Goal: Transaction & Acquisition: Purchase product/service

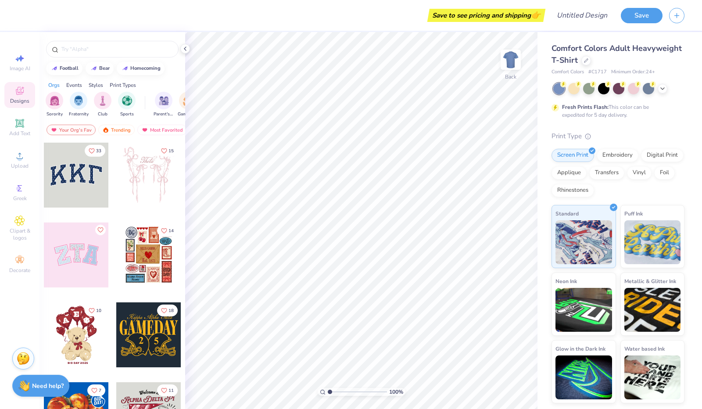
click at [18, 93] on icon at bounding box center [19, 92] width 7 height 6
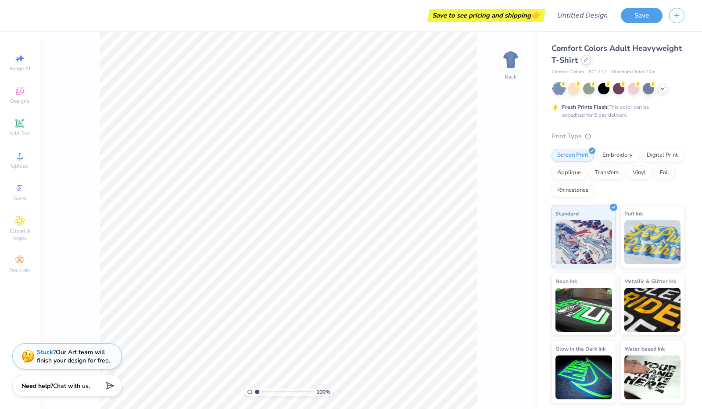
click at [584, 63] on div at bounding box center [586, 60] width 10 height 10
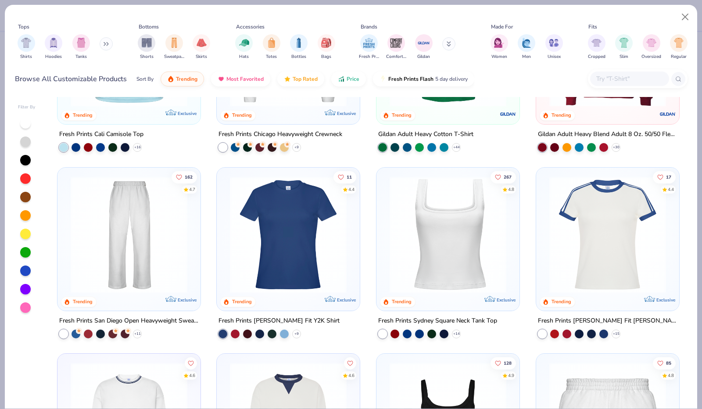
scroll to position [306, 0]
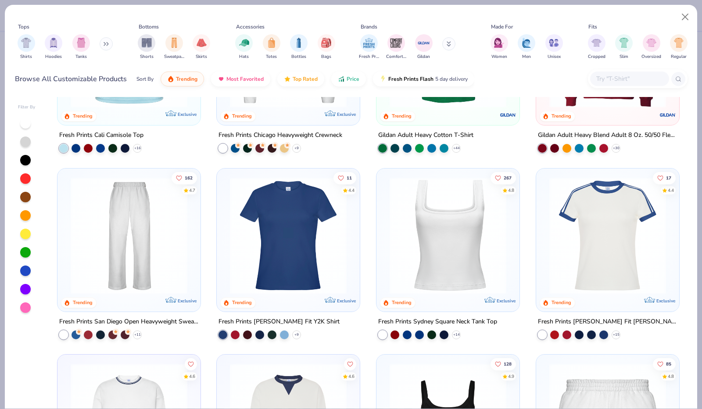
click at [470, 216] on img at bounding box center [447, 235] width 125 height 117
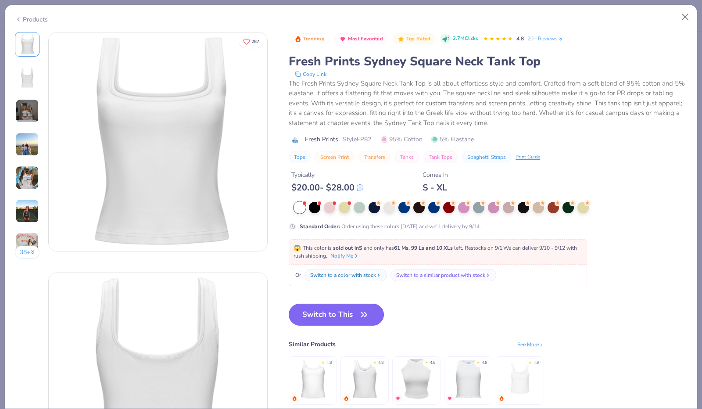
click at [323, 316] on button "Switch to This" at bounding box center [336, 314] width 95 height 22
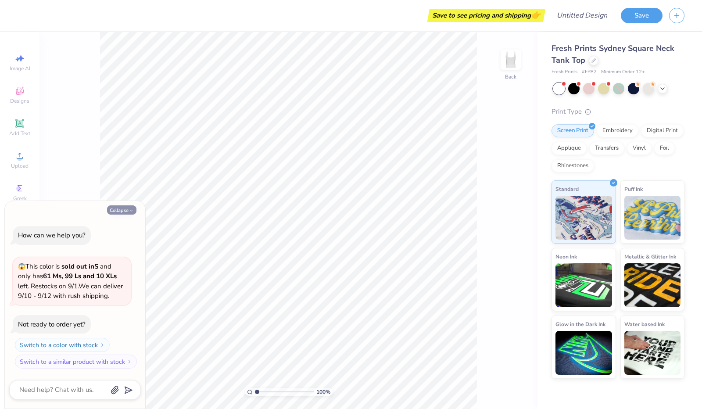
click at [126, 212] on button "Collapse" at bounding box center [121, 209] width 29 height 9
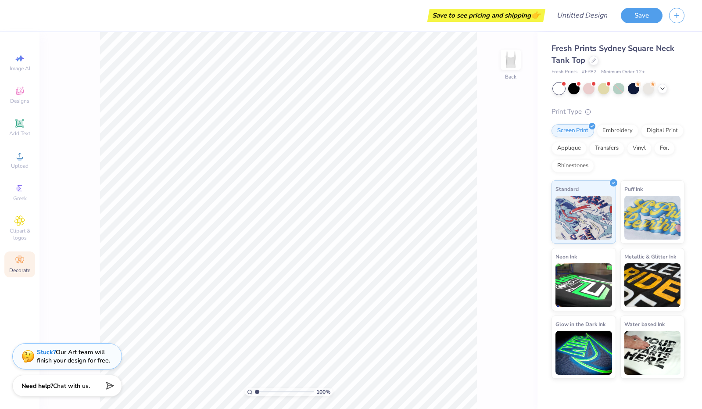
click at [27, 265] on div "Decorate" at bounding box center [19, 264] width 31 height 26
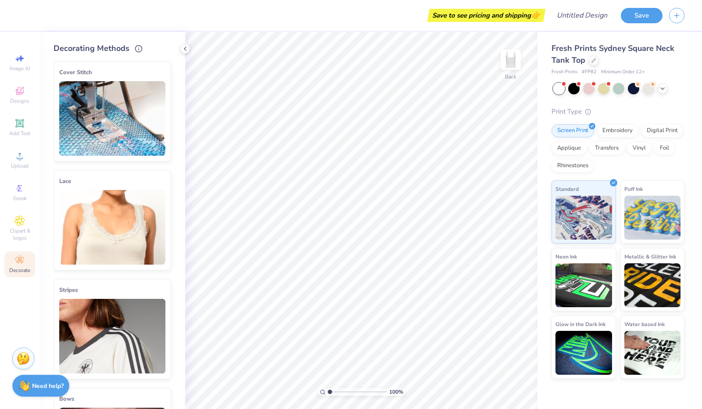
click at [98, 117] on img at bounding box center [112, 118] width 106 height 75
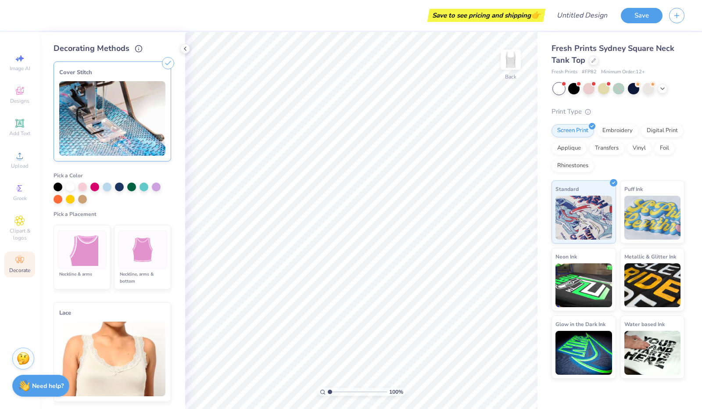
click at [142, 260] on img at bounding box center [142, 249] width 33 height 33
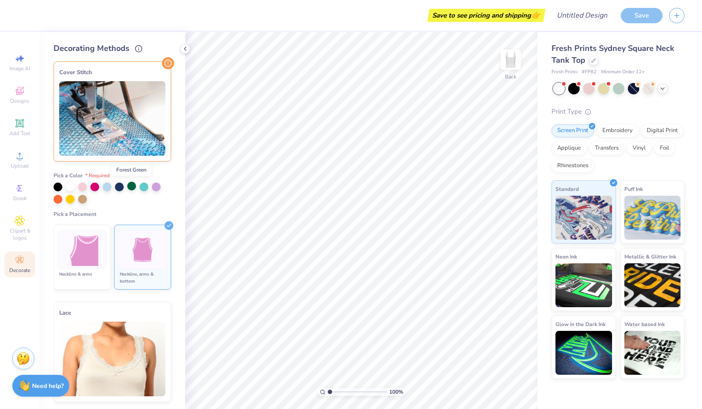
click at [130, 188] on div at bounding box center [131, 186] width 9 height 9
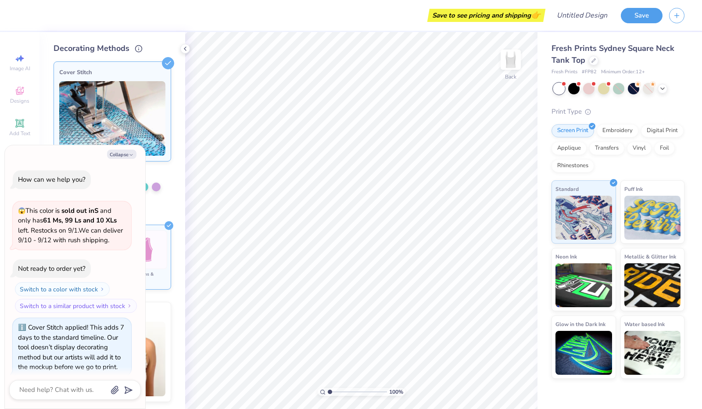
scroll to position [7, 0]
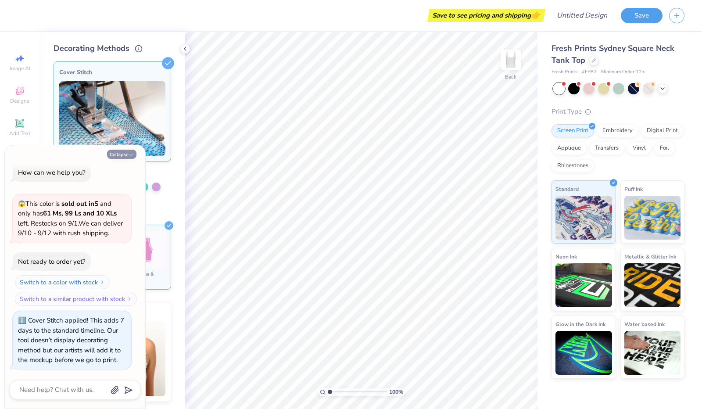
click at [123, 154] on button "Collapse" at bounding box center [121, 154] width 29 height 9
type textarea "x"
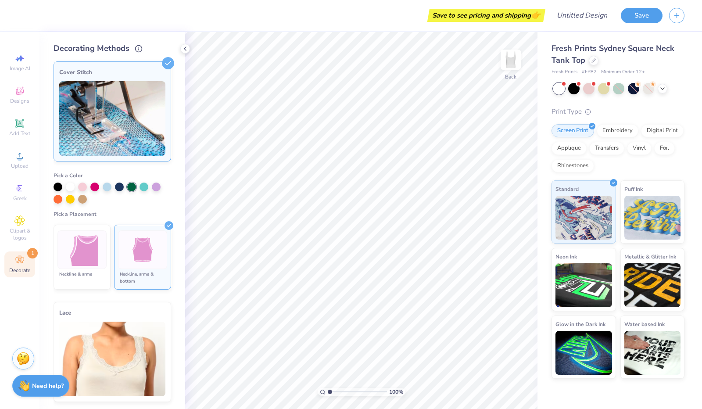
click at [80, 250] on img at bounding box center [82, 249] width 33 height 33
click at [114, 245] on li "Neckline, arms & bottom" at bounding box center [142, 256] width 57 height 65
click at [623, 133] on div "Embroidery" at bounding box center [617, 129] width 42 height 13
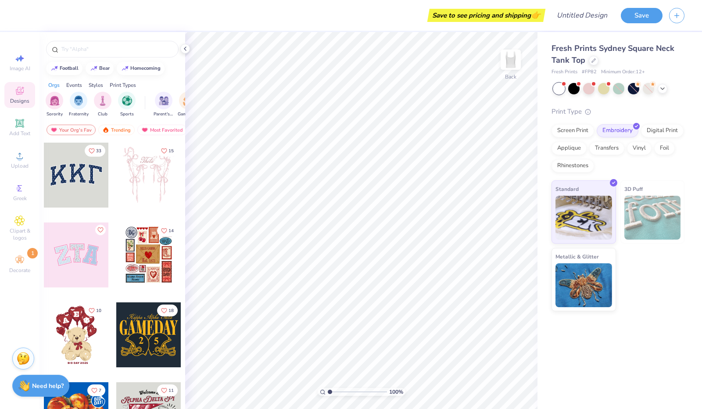
click at [99, 250] on div at bounding box center [76, 254] width 65 height 65
